Goal: Check status: Check status

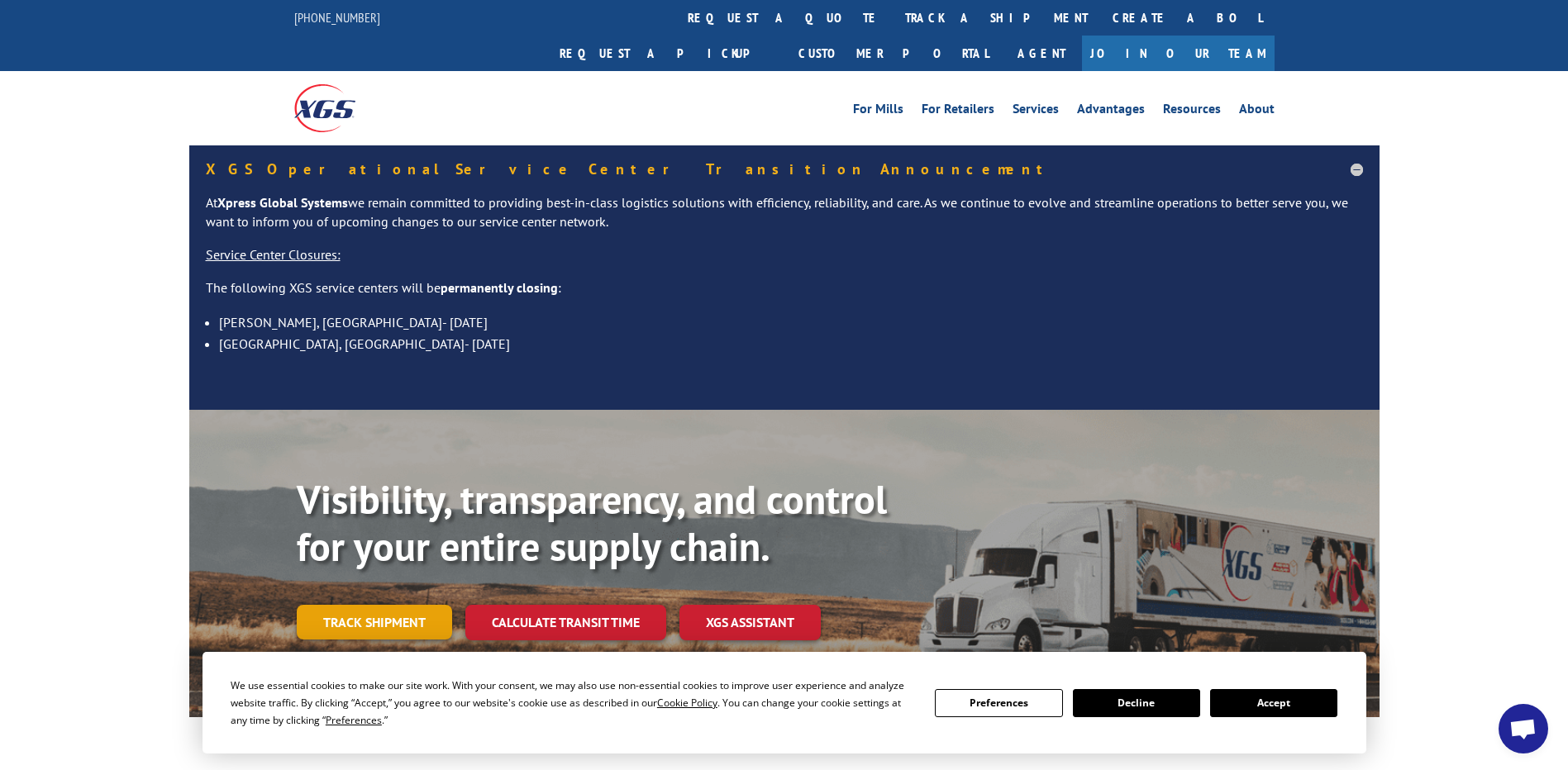
click at [389, 605] on link "Track shipment" at bounding box center [374, 622] width 155 height 35
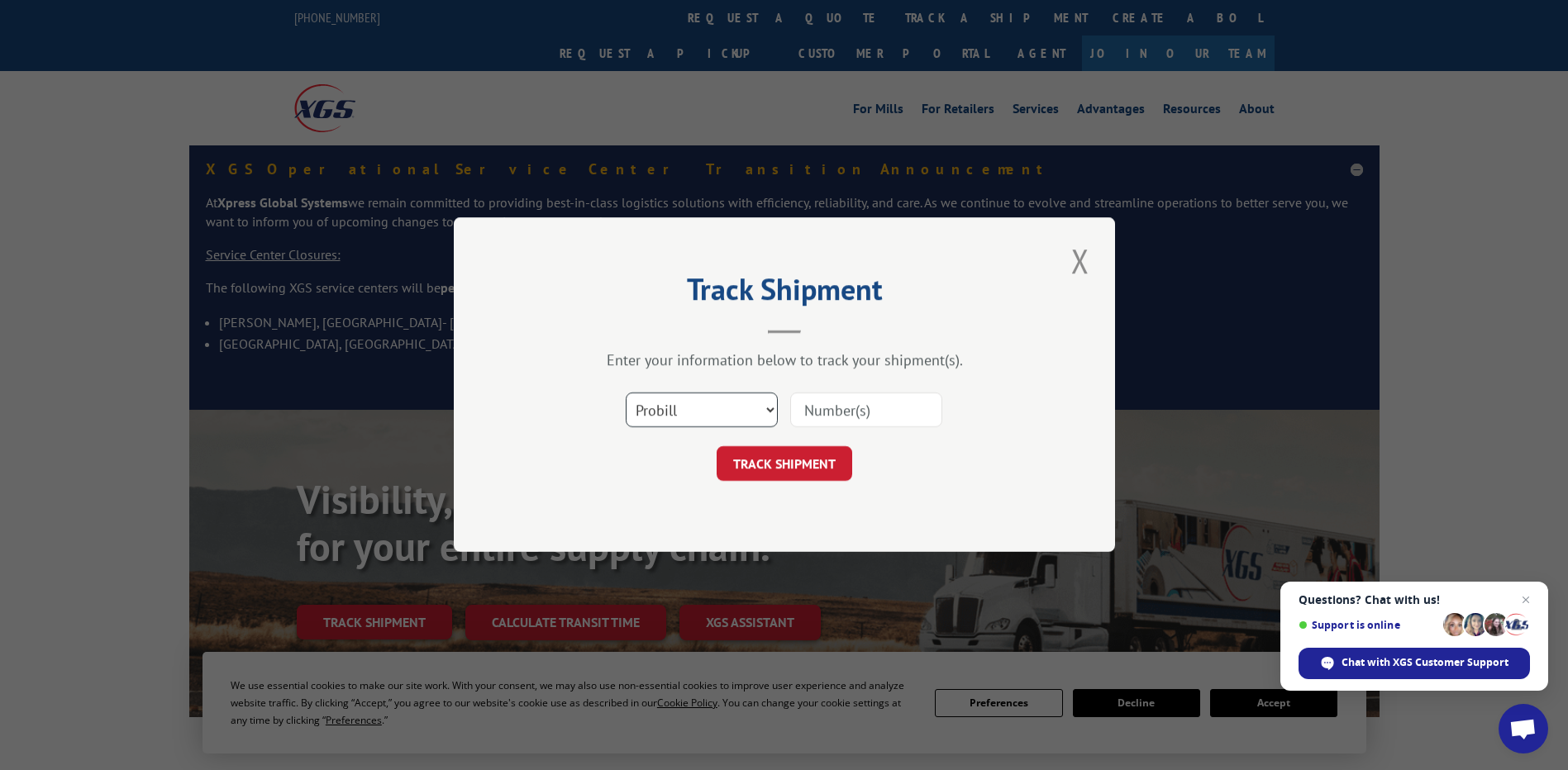
click at [684, 409] on select "Select category... Probill BOL PO" at bounding box center [702, 410] width 152 height 35
select select "po"
click at [626, 393] on select "Select category... Probill BOL PO" at bounding box center [702, 410] width 152 height 35
paste input "08518269"
type input "08518269"
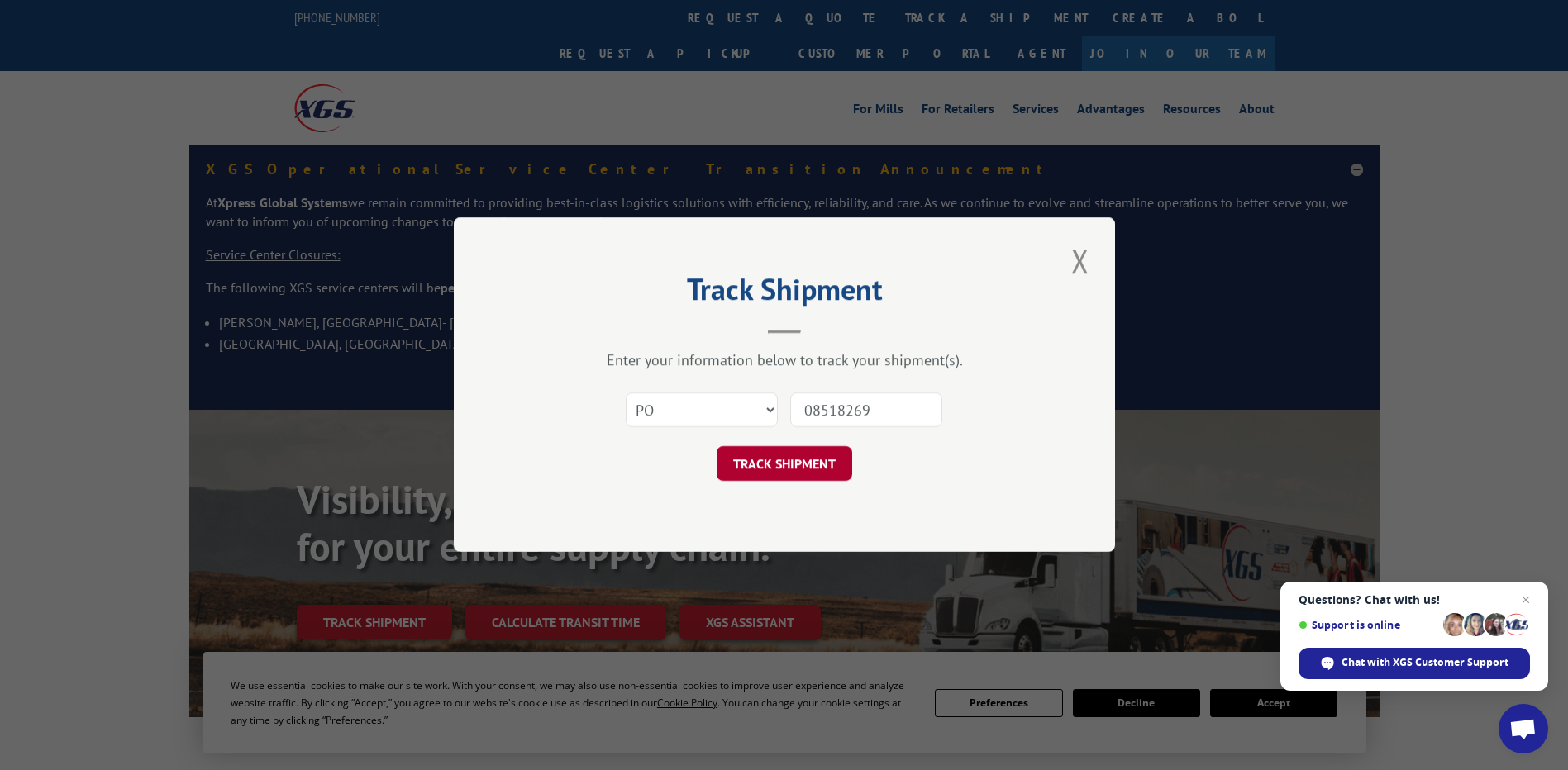
click at [826, 463] on button "TRACK SHIPMENT" at bounding box center [784, 464] width 135 height 35
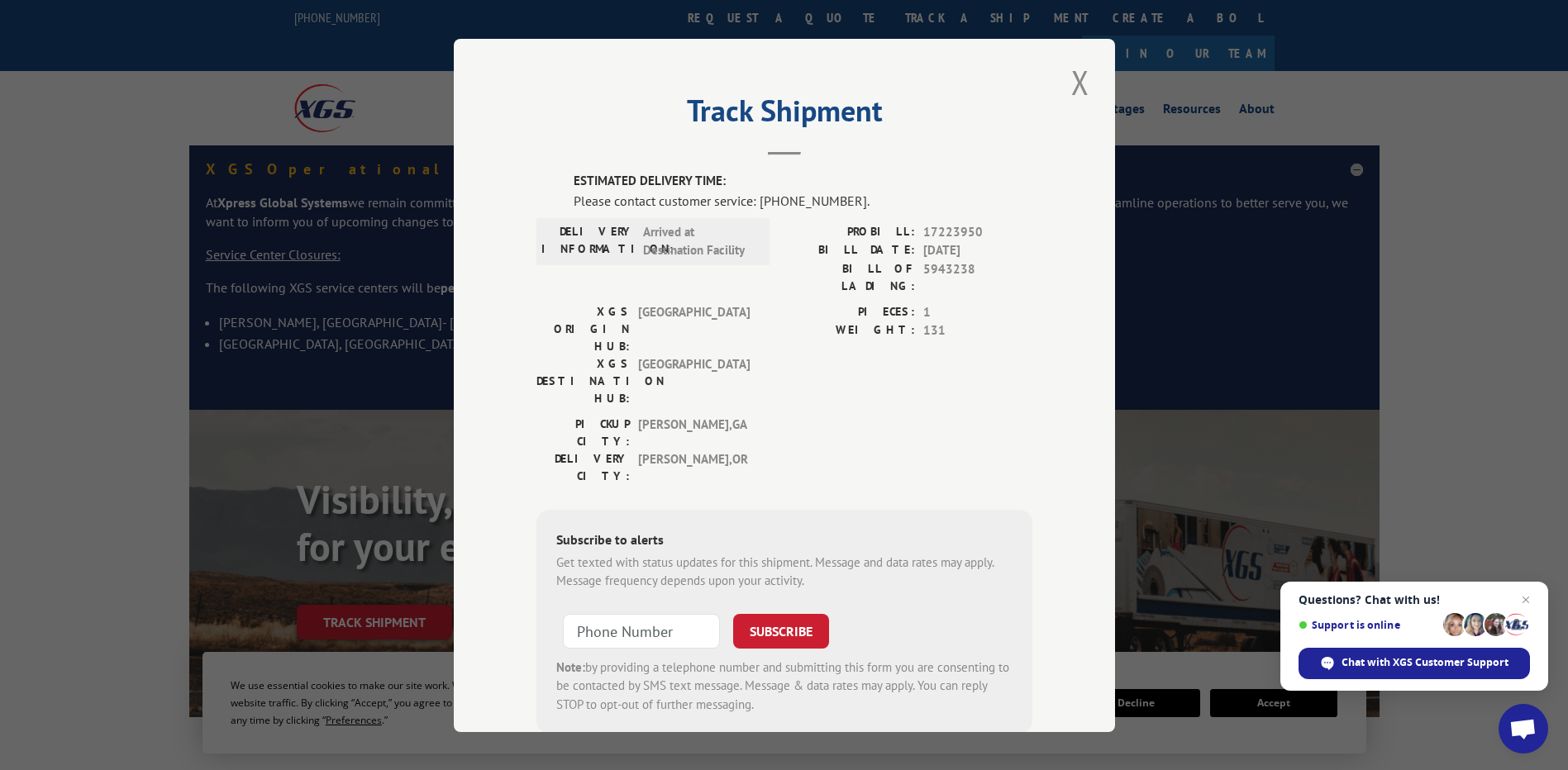
click at [1483, 419] on div "Track Shipment ESTIMATED DELIVERY TIME: Please contact customer service: [PHONE…" at bounding box center [784, 385] width 1568 height 770
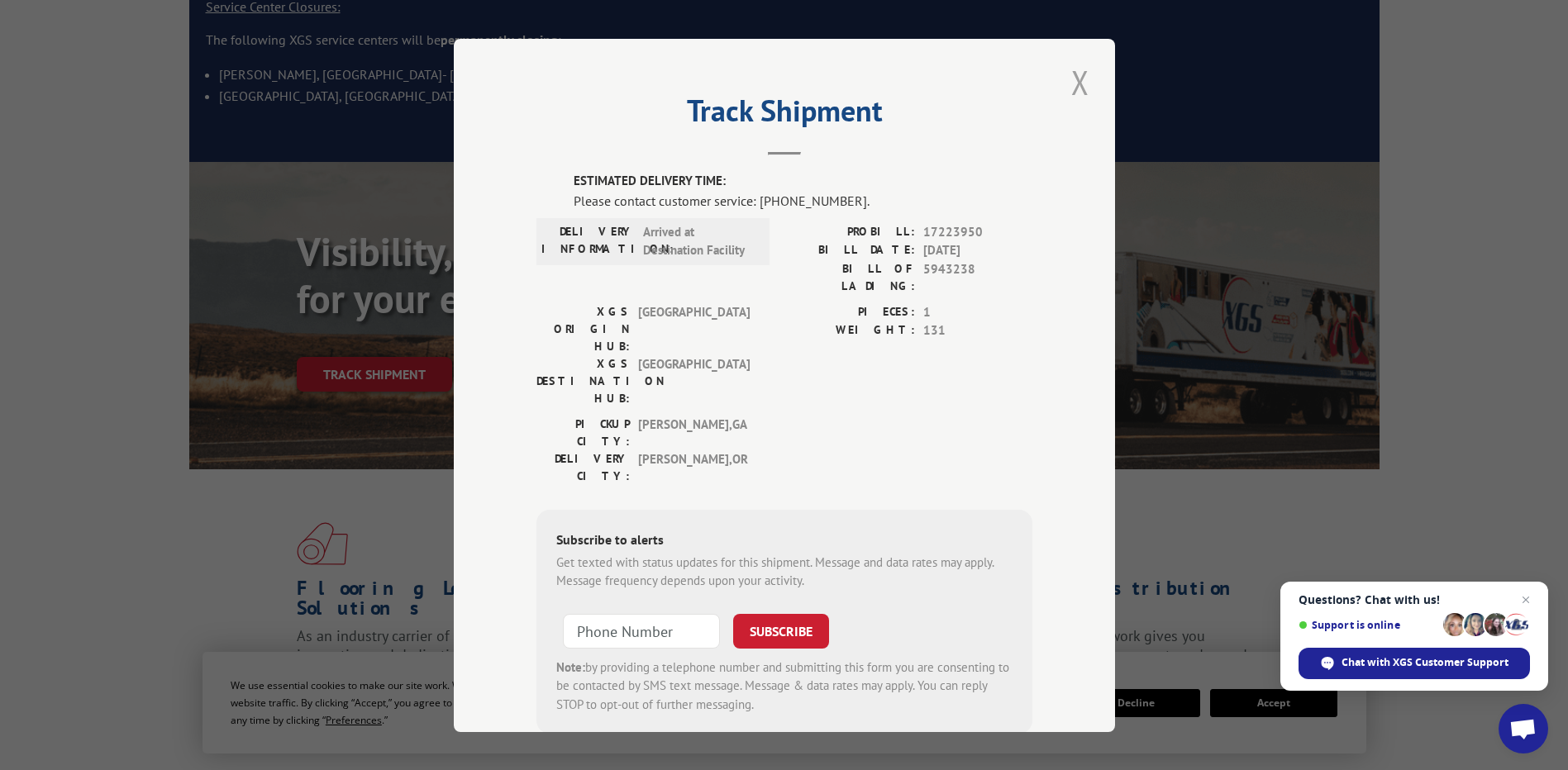
click at [1078, 82] on button "Close modal" at bounding box center [1080, 82] width 28 height 45
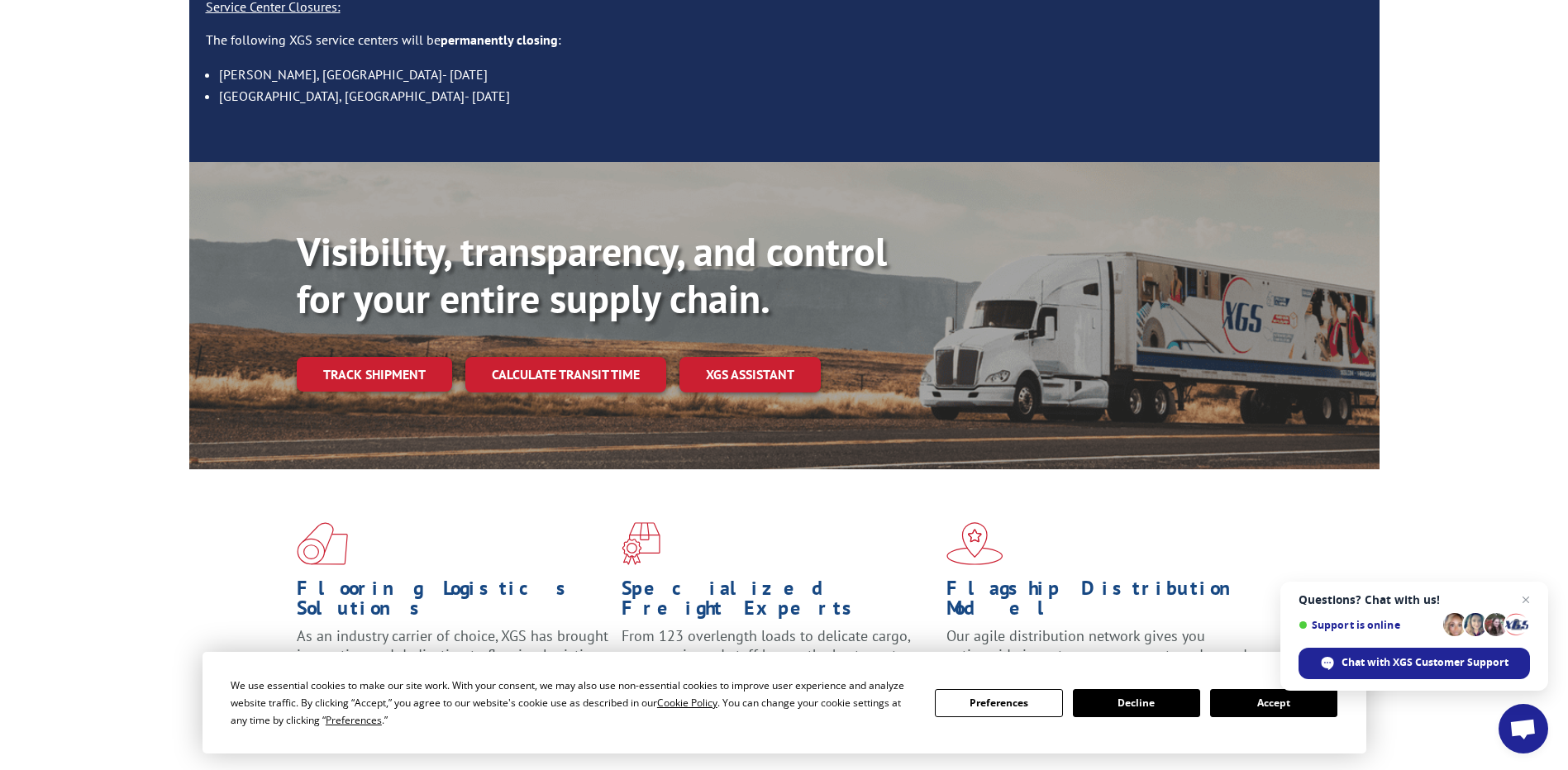
drag, startPoint x: 73, startPoint y: 451, endPoint x: 173, endPoint y: 376, distance: 125.0
click at [74, 470] on div "Flooring Logistics Solutions As an industry carrier of choice, XGS has brought …" at bounding box center [784, 636] width 1568 height 332
click at [355, 357] on link "Track shipment" at bounding box center [374, 374] width 155 height 35
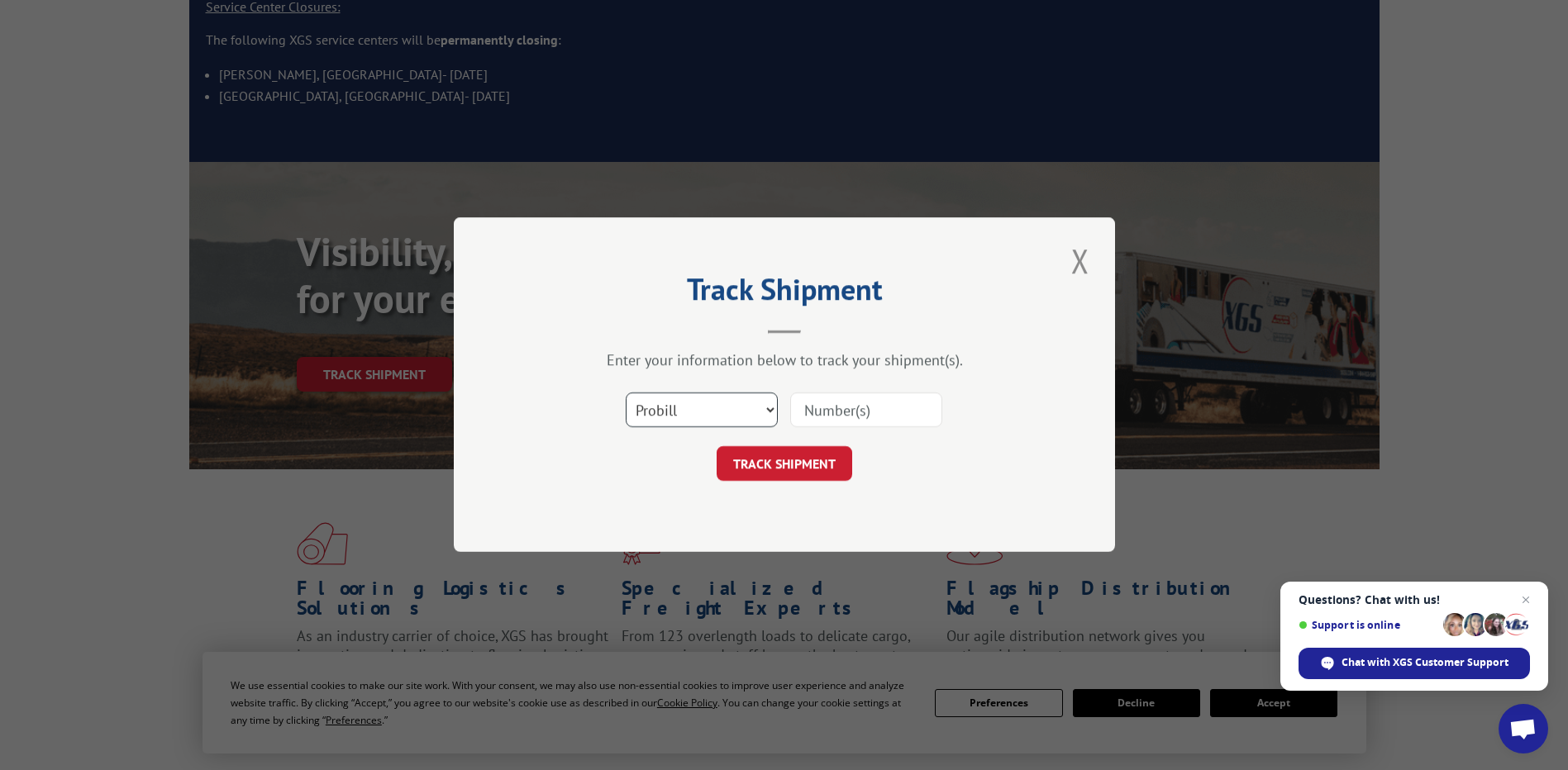
click at [705, 399] on select "Select category... Probill BOL PO" at bounding box center [702, 410] width 152 height 35
select select "po"
click at [626, 393] on select "Select category... Probill BOL PO" at bounding box center [702, 410] width 152 height 35
paste input "57543268"
click at [836, 411] on input "57543268" at bounding box center [866, 410] width 152 height 35
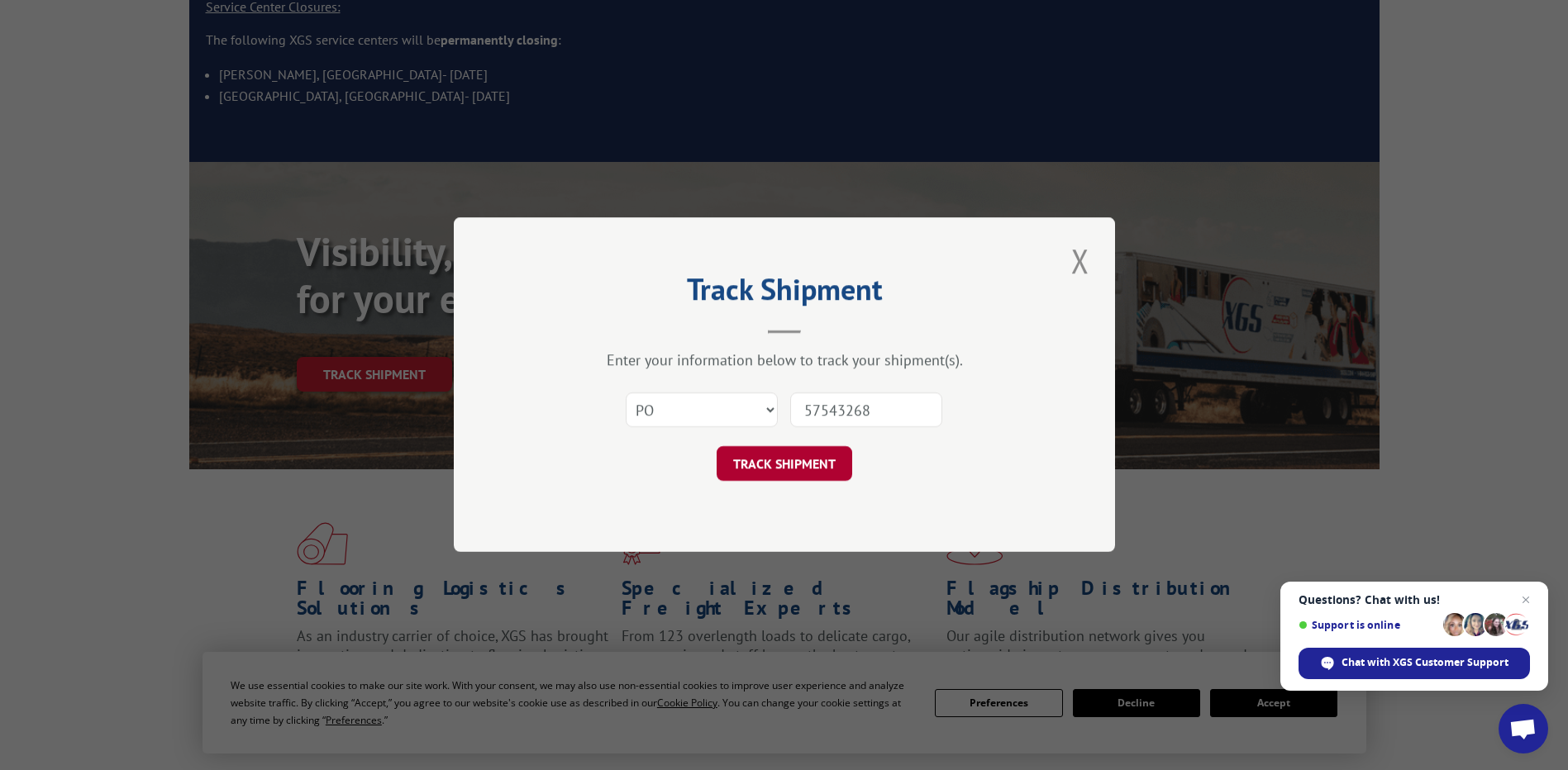
type input "57543268"
click at [781, 475] on button "TRACK SHIPMENT" at bounding box center [784, 464] width 135 height 35
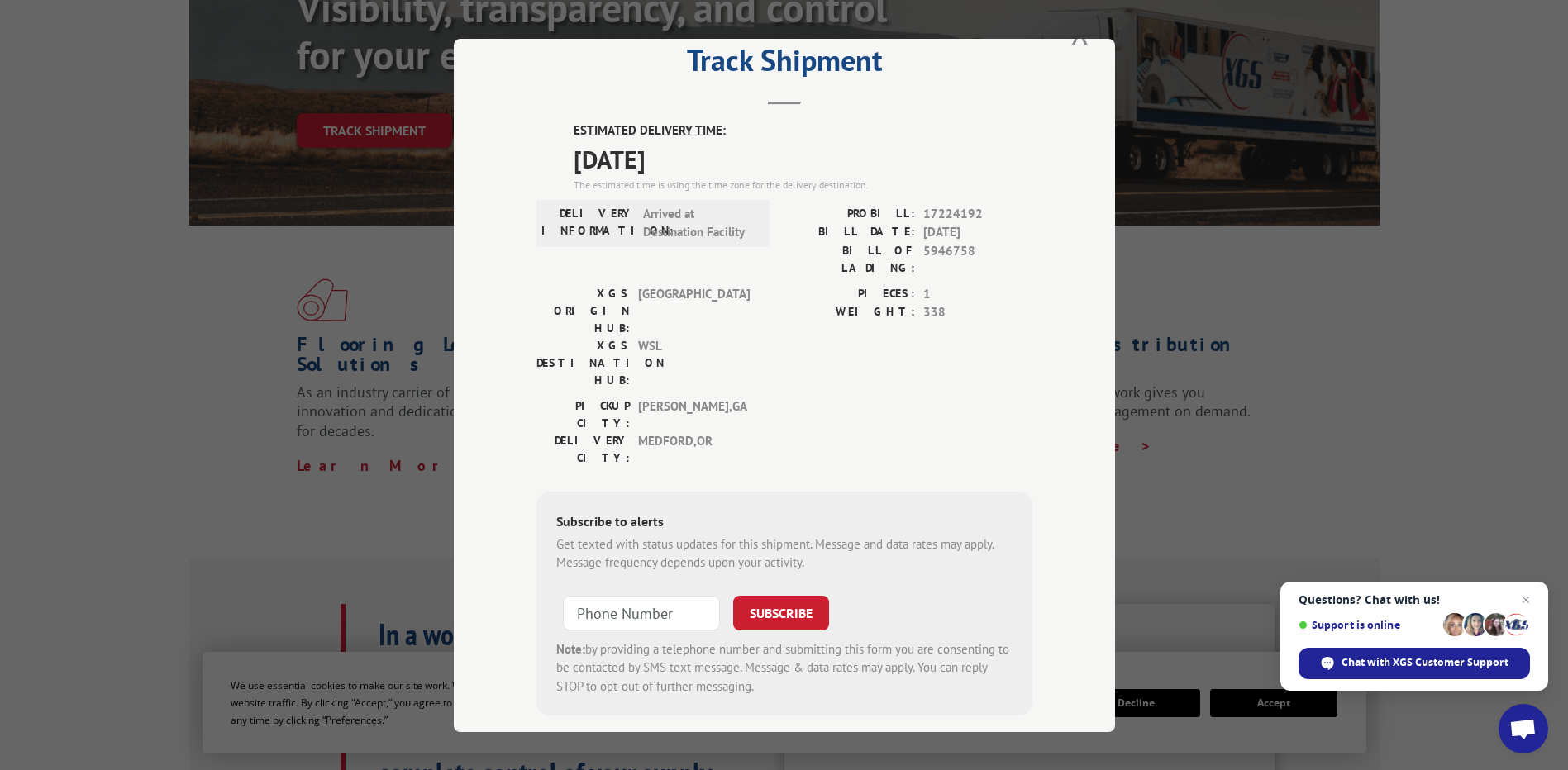
scroll to position [496, 0]
